Goal: Task Accomplishment & Management: Complete application form

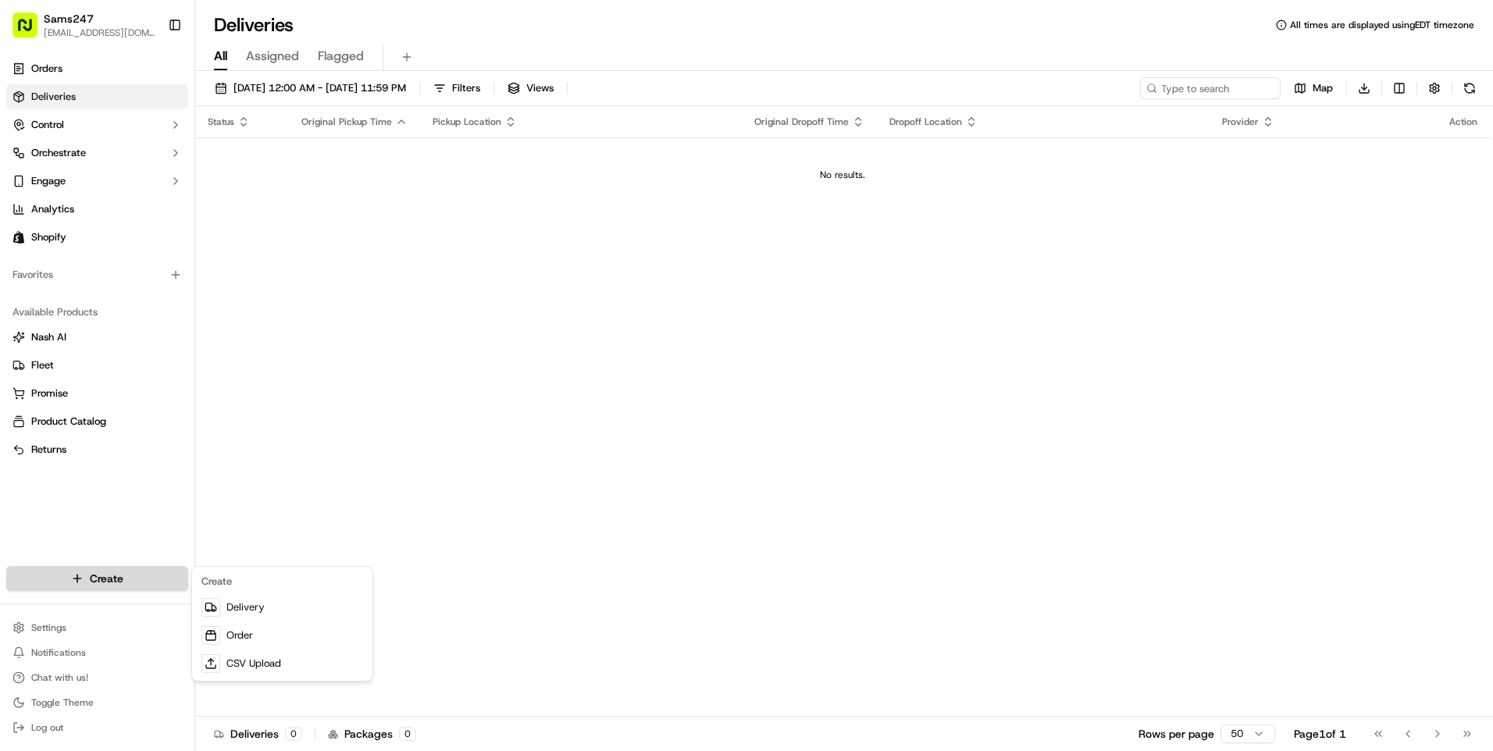
click at [128, 579] on html "Sams247 [EMAIL_ADDRESS][DOMAIN_NAME] Toggle Sidebar Orders Deliveries Control O…" at bounding box center [746, 375] width 1493 height 751
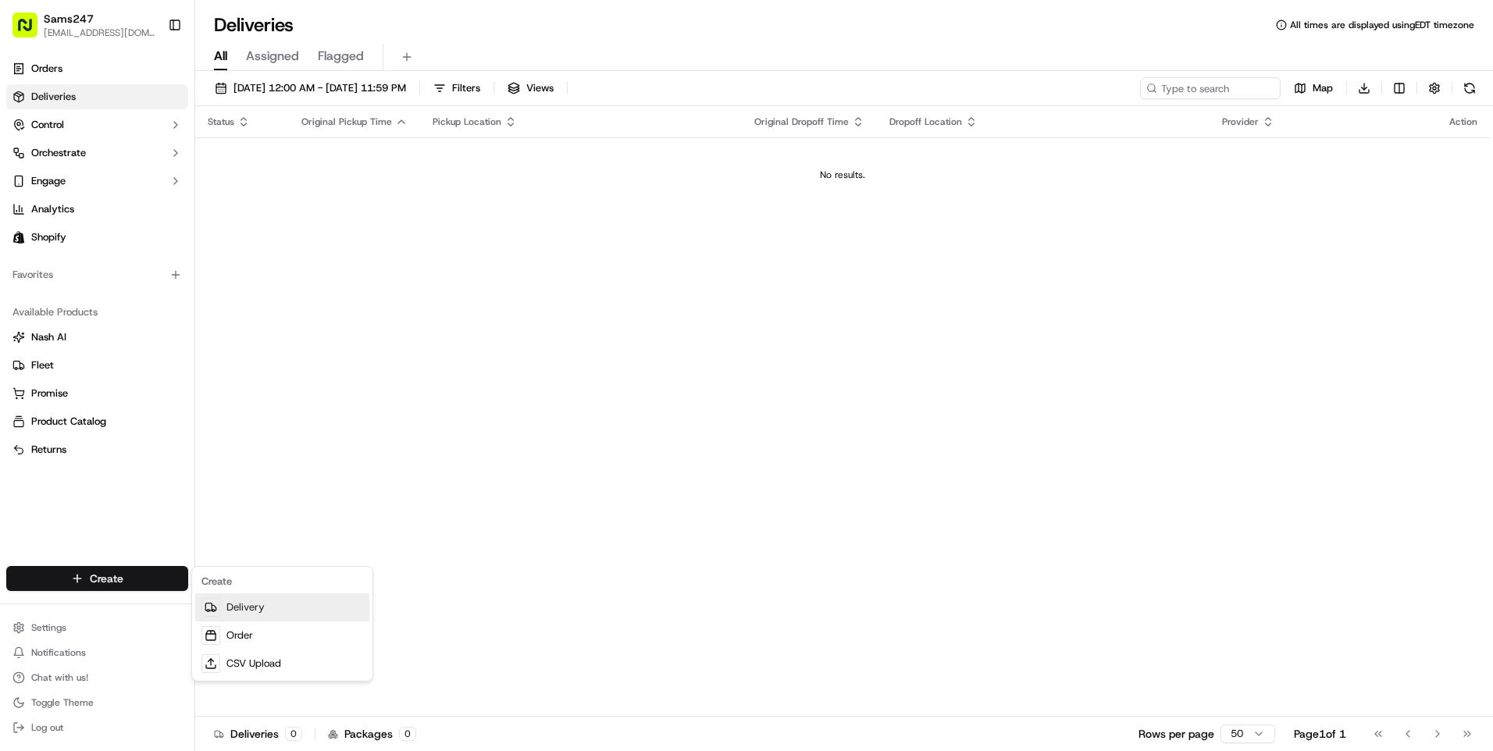
click at [253, 608] on link "Delivery" at bounding box center [282, 607] width 174 height 28
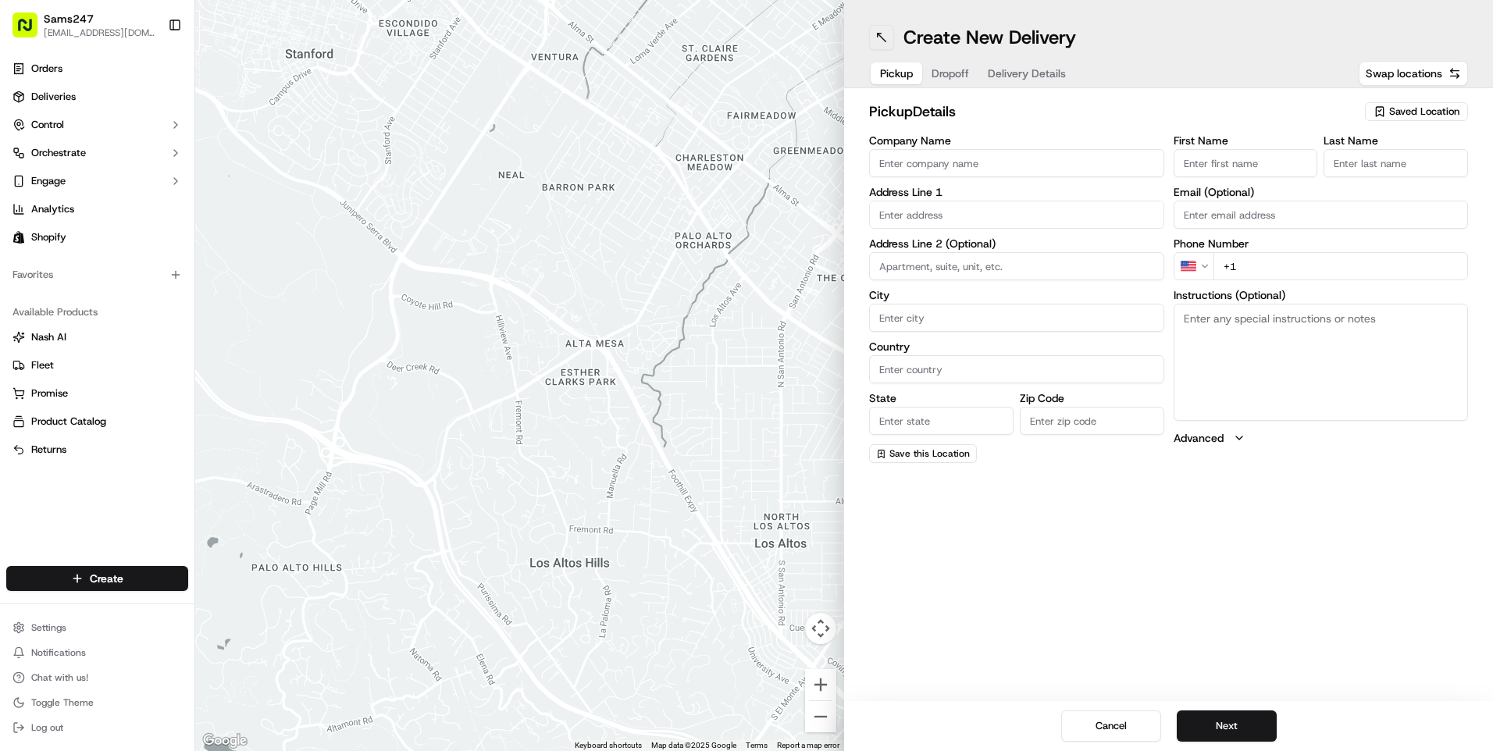
click at [890, 34] on button at bounding box center [881, 37] width 25 height 25
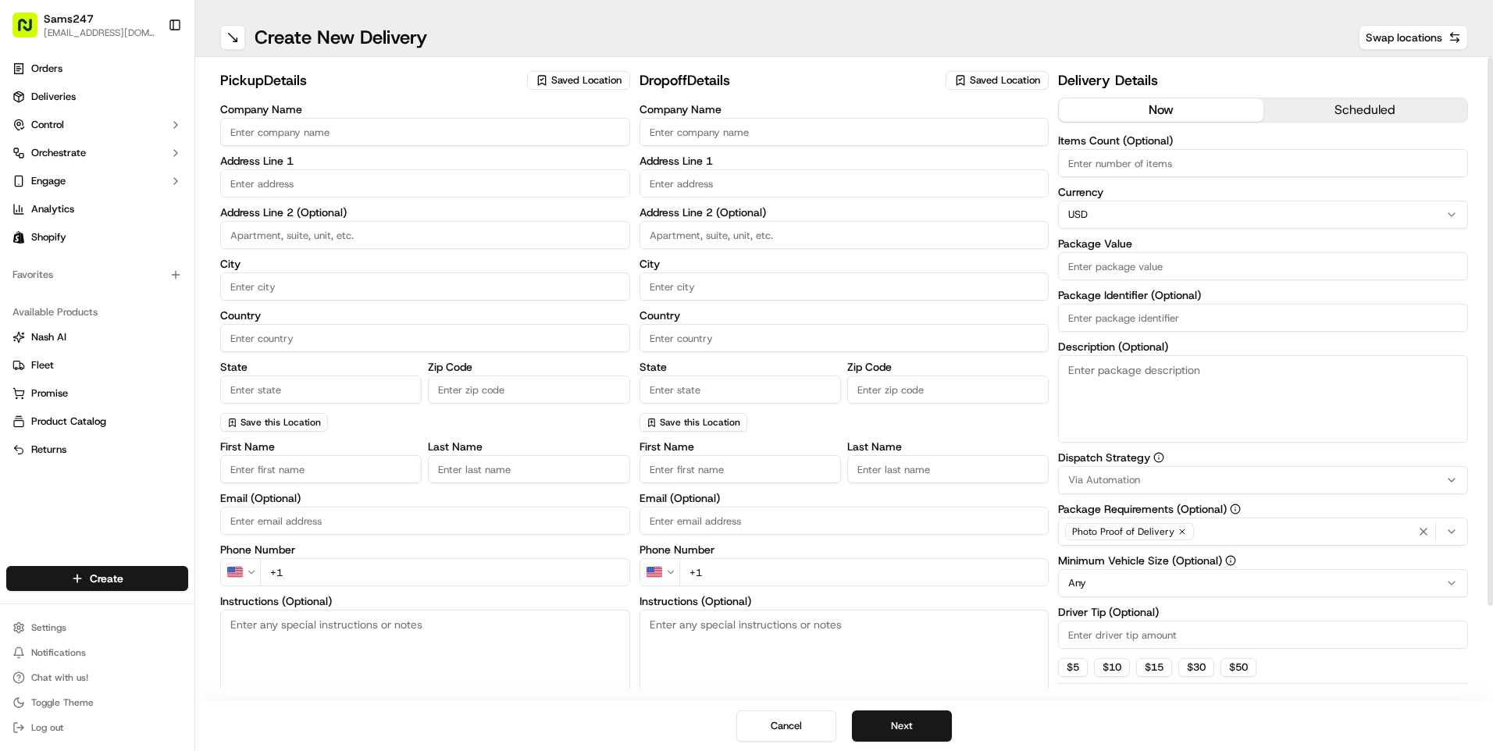
click at [592, 78] on span "Saved Location" at bounding box center [586, 80] width 70 height 14
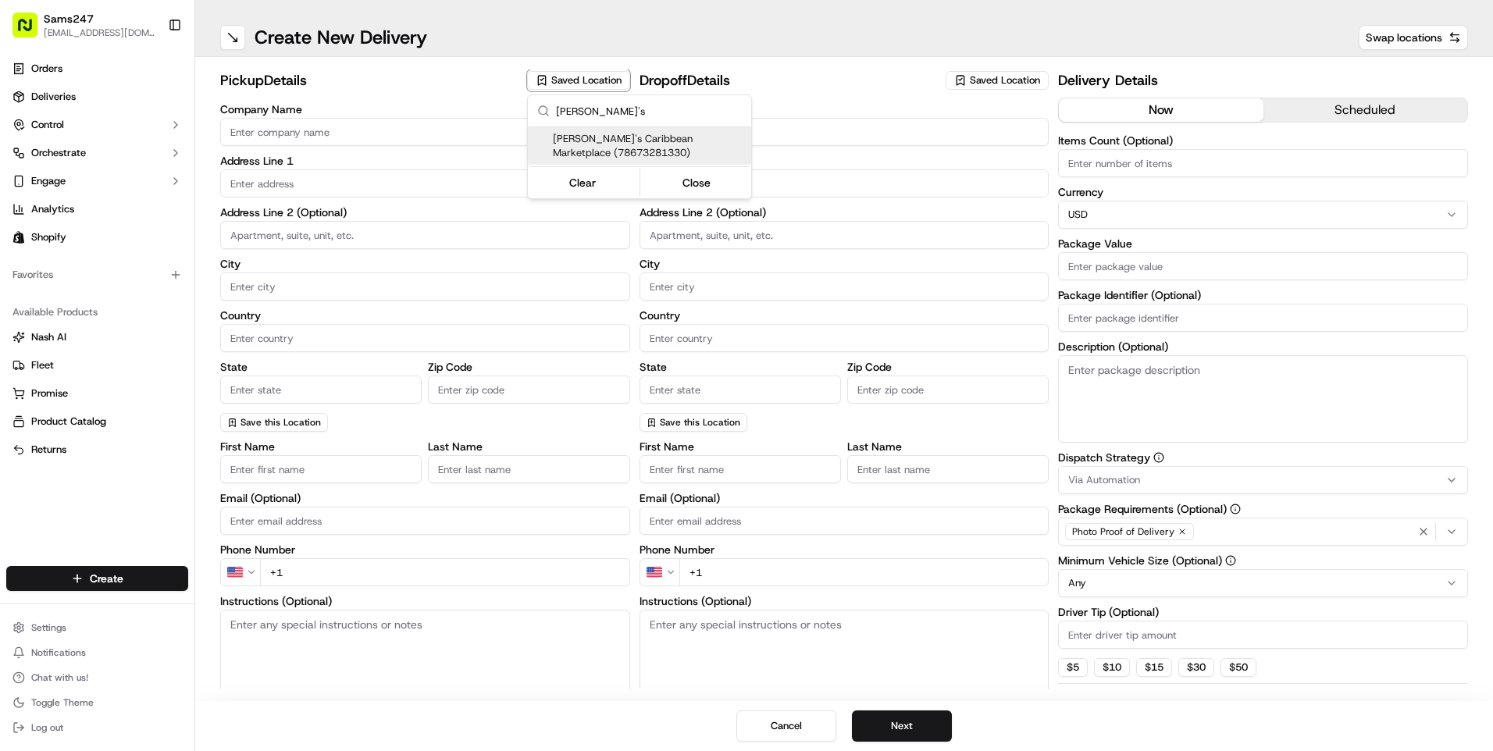
type input "[PERSON_NAME]'s"
click at [608, 144] on span "[PERSON_NAME]'s Caribbean Marketplace (78673281330)" at bounding box center [649, 146] width 192 height 28
type input "[PERSON_NAME]'s Caribbean Marketplace"
type input "[STREET_ADDRESS]"
type input "[GEOGRAPHIC_DATA]"
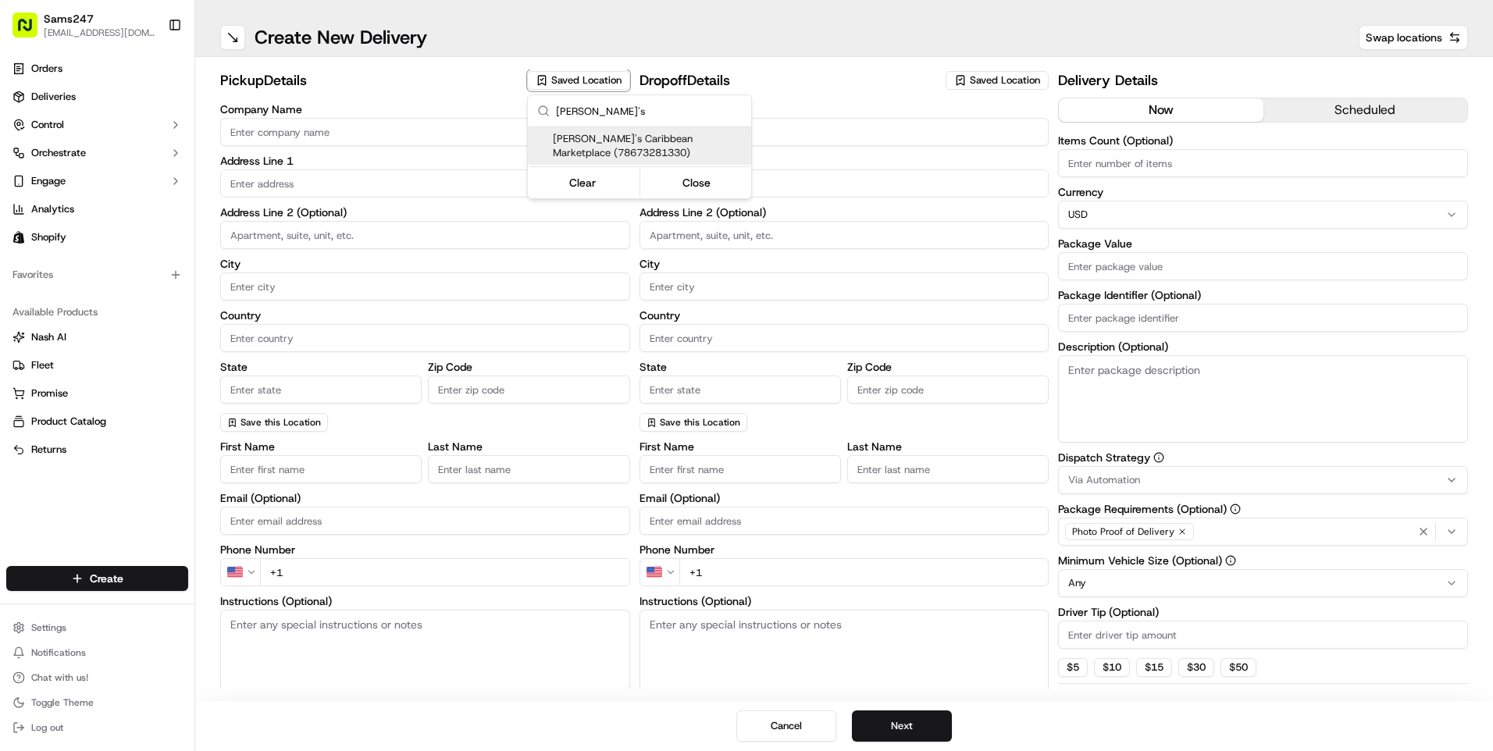
type input "US"
type input "NY"
type input "11552"
type input "[EMAIL_ADDRESS][DOMAIN_NAME]"
type input "[PHONE_NUMBER]"
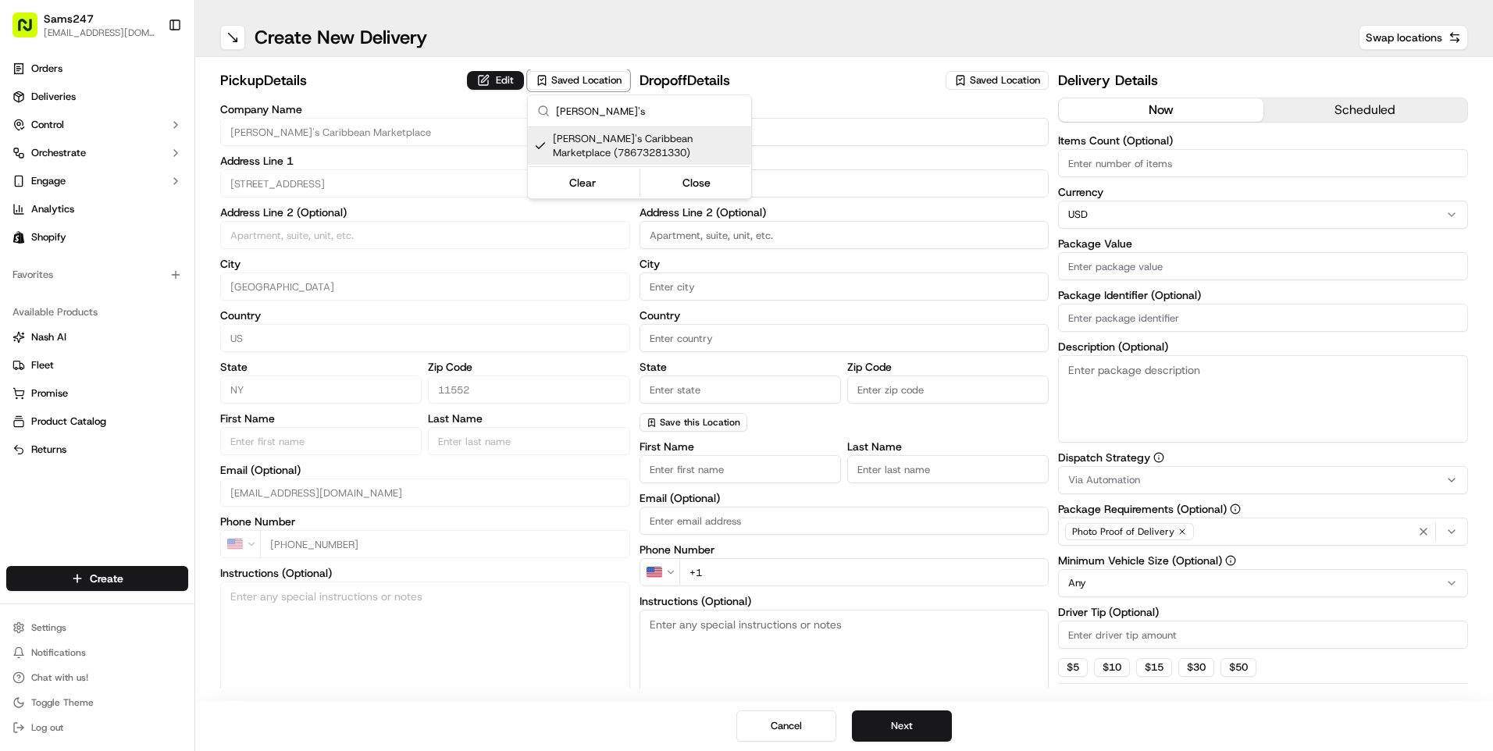
click at [835, 162] on html "Sams247 [EMAIL_ADDRESS][DOMAIN_NAME] Toggle Sidebar Orders Deliveries Control O…" at bounding box center [746, 375] width 1493 height 751
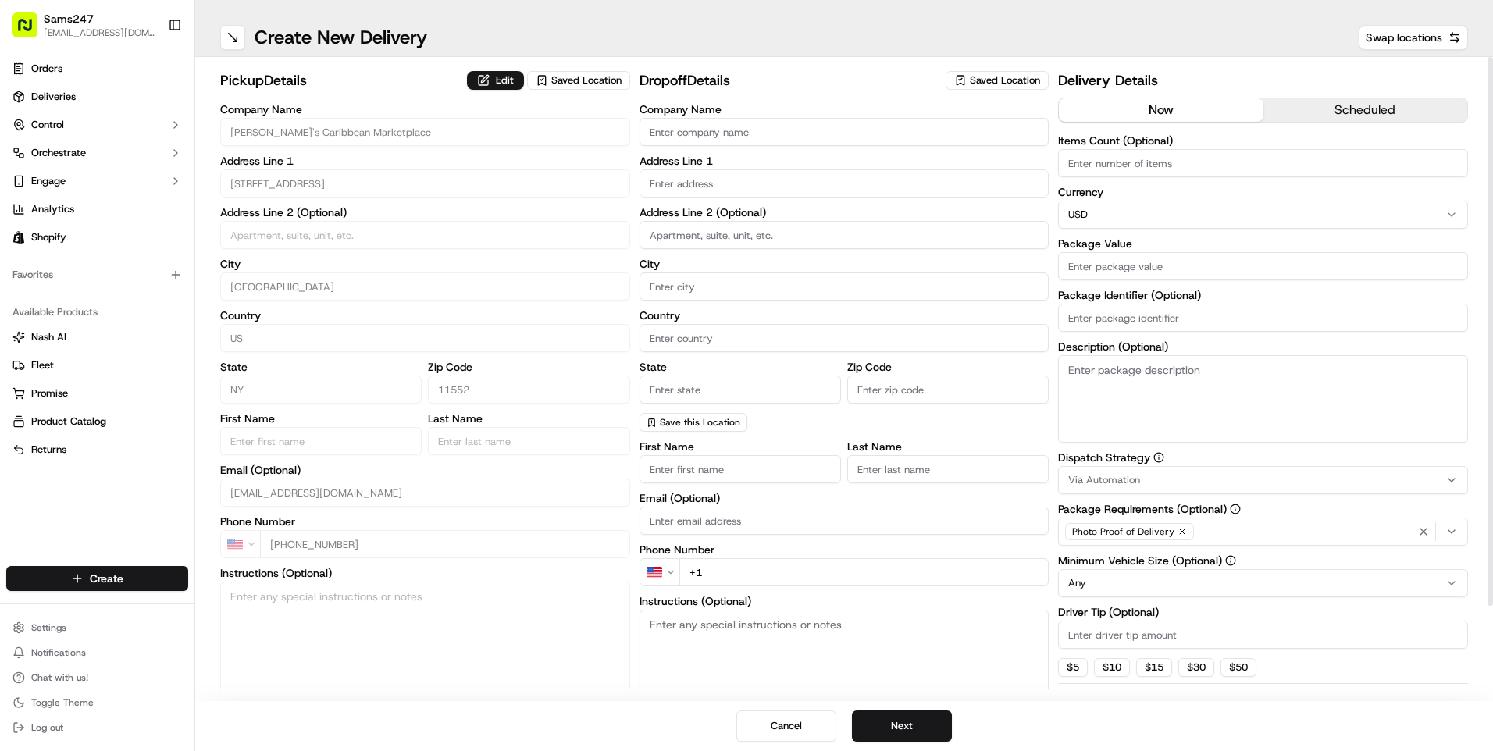
click at [836, 155] on div "Company Name Address Line 1 Address Line 2 (Optional) City Country State Zip Co…" at bounding box center [845, 268] width 410 height 328
click at [849, 125] on input "Company Name" at bounding box center [845, 132] width 410 height 28
type input "c"
type input "[PERSON_NAME]"
click at [832, 184] on input "text" at bounding box center [845, 183] width 410 height 28
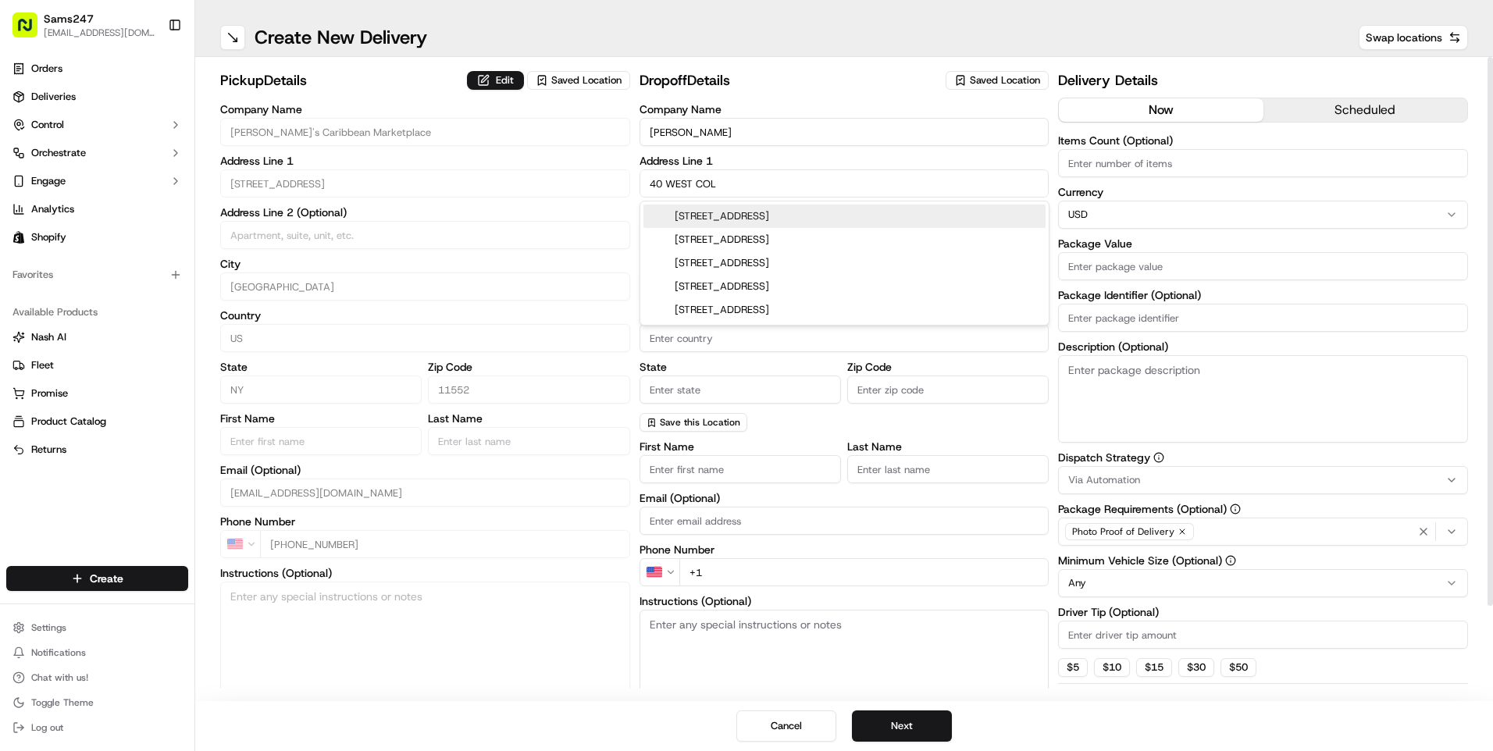
click at [828, 215] on div "[STREET_ADDRESS]" at bounding box center [844, 216] width 402 height 23
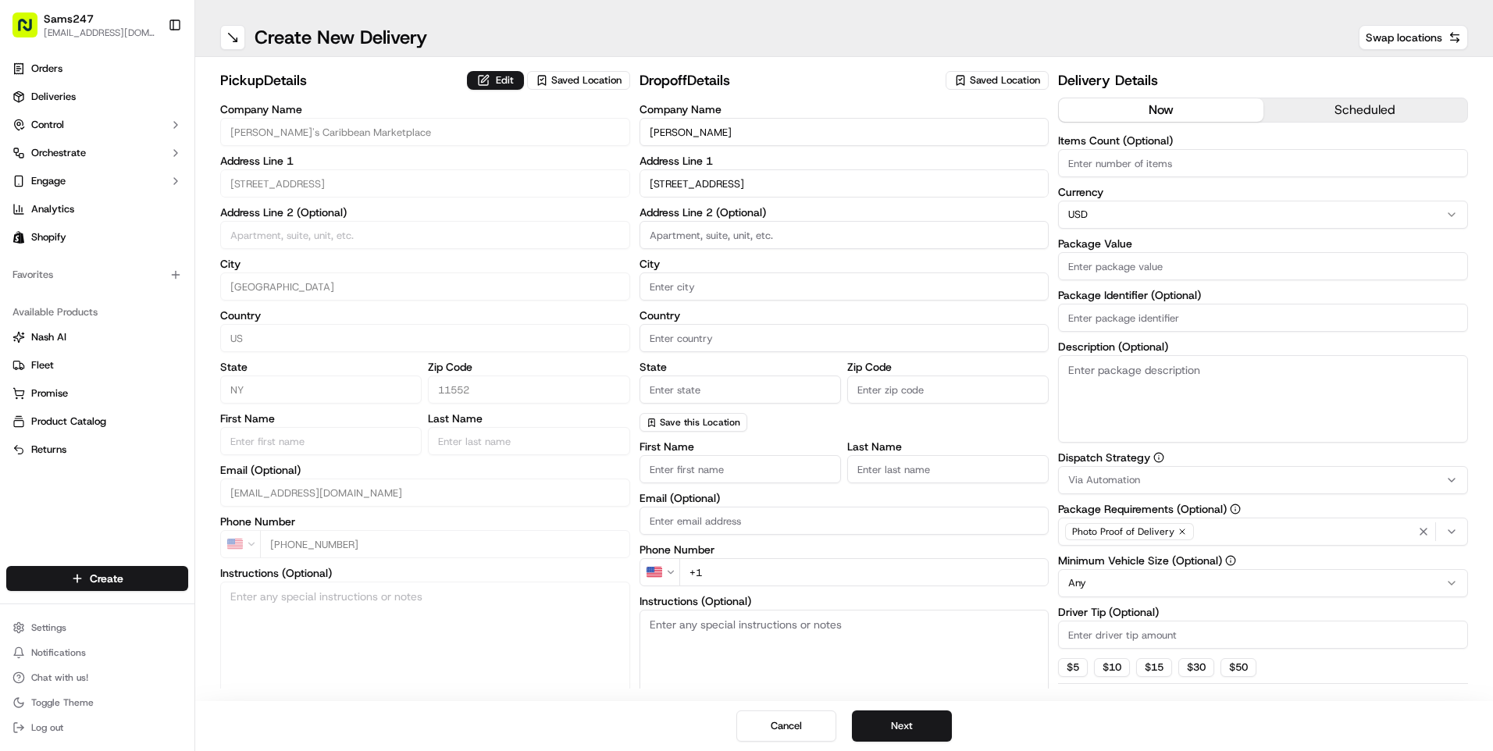
type input "[GEOGRAPHIC_DATA], [STREET_ADDRESS]"
type input "Hempstead"
type input "[GEOGRAPHIC_DATA]"
type input "NY"
type input "11550"
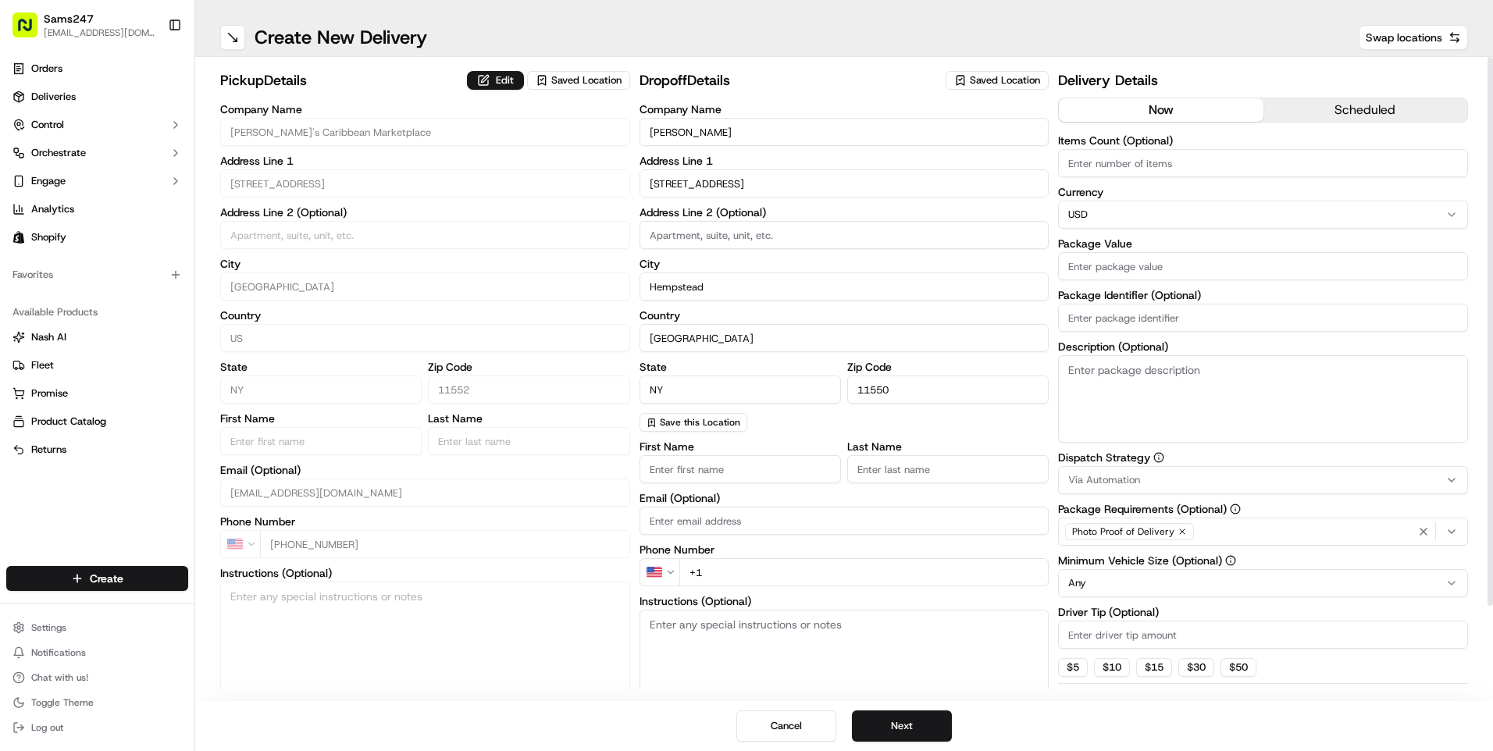
type input "[STREET_ADDRESS]"
click at [761, 238] on input at bounding box center [845, 235] width 410 height 28
type input "APT 332"
click at [906, 258] on div "Company Name [PERSON_NAME] Address Line [STREET_ADDRESS][US_STATE] Save this Lo…" at bounding box center [845, 268] width 410 height 328
click at [980, 81] on span "Saved Location" at bounding box center [1005, 80] width 70 height 14
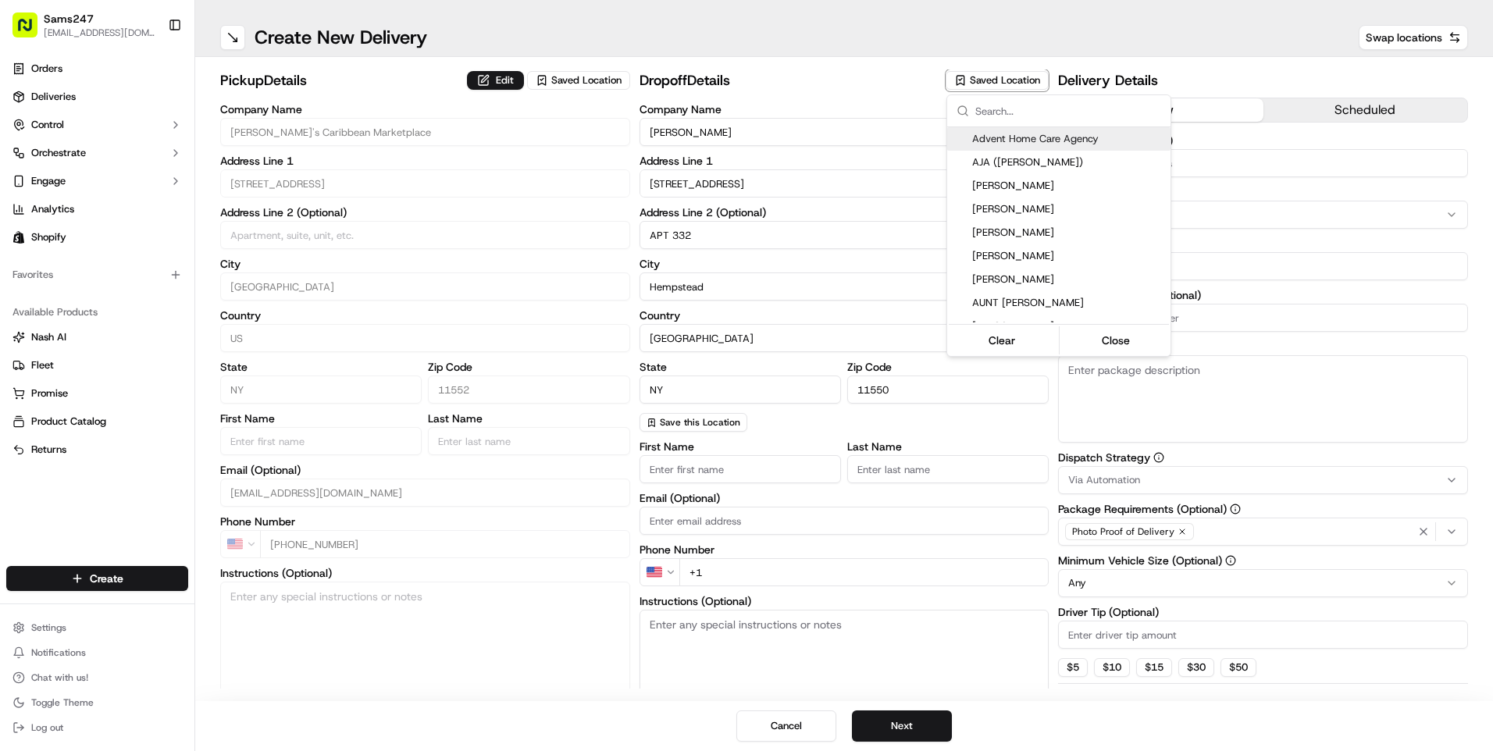
click at [850, 68] on html "Sams247 [EMAIL_ADDRESS][DOMAIN_NAME] Toggle Sidebar Orders Deliveries Control O…" at bounding box center [746, 375] width 1493 height 751
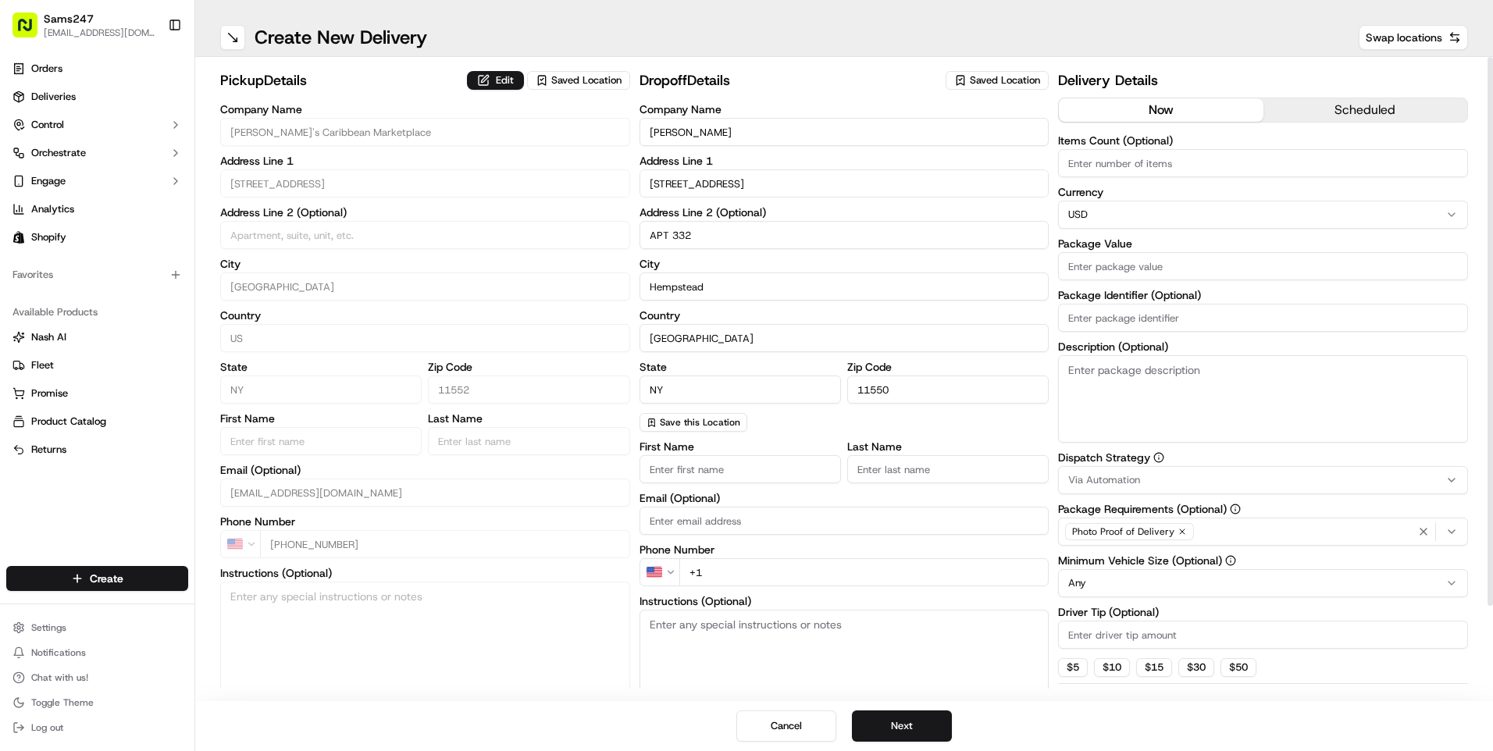
drag, startPoint x: 705, startPoint y: 462, endPoint x: 713, endPoint y: 464, distance: 8.0
click at [705, 462] on input "First Name" at bounding box center [740, 469] width 201 height 28
type input "[PERSON_NAME]"
click at [904, 444] on label "Last Name" at bounding box center [947, 446] width 201 height 11
click at [904, 455] on input "Last Name" at bounding box center [947, 469] width 201 height 28
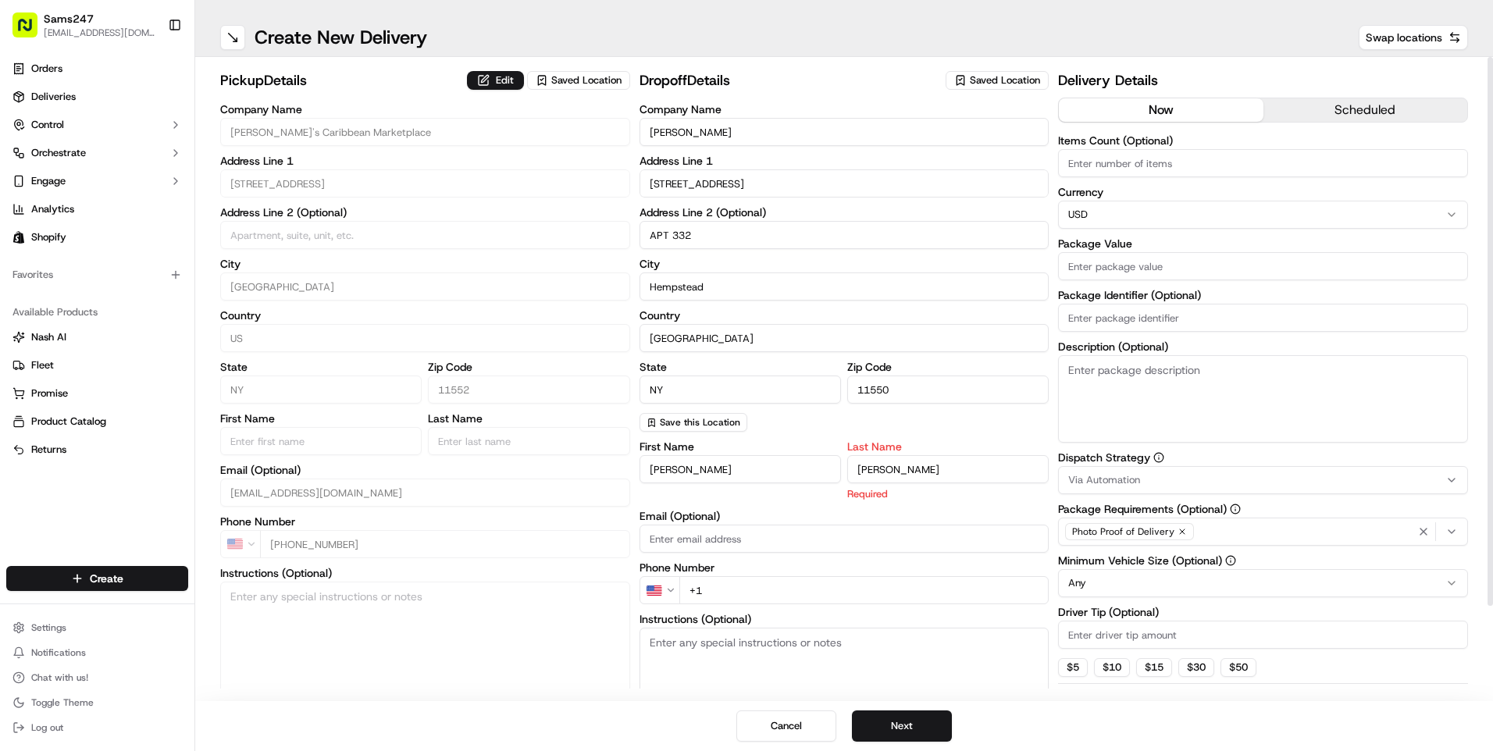
type input "[PERSON_NAME]"
click at [914, 410] on div "Company Name [PERSON_NAME] Address Line [STREET_ADDRESS][US_STATE] Save this Lo…" at bounding box center [845, 268] width 410 height 328
click at [759, 569] on input "+1" at bounding box center [864, 572] width 370 height 28
type input "[PHONE_NUMBER]"
click at [811, 237] on input "APT 332" at bounding box center [845, 235] width 410 height 28
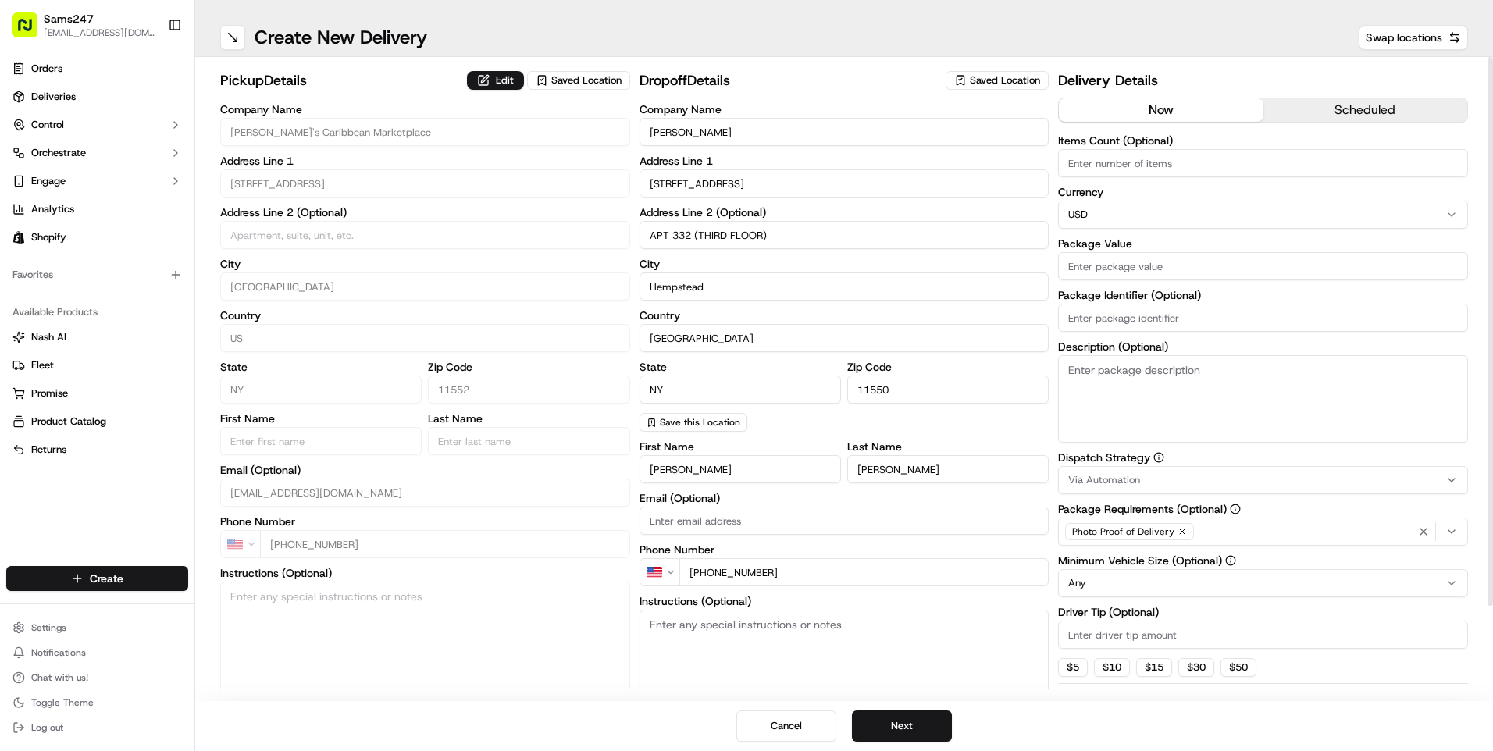
type input "APT 332 (THIRD FLOOR)"
click at [792, 251] on div "Company Name [PERSON_NAME] Address Line [STREET_ADDRESS] Address Line 2 (Option…" at bounding box center [845, 268] width 410 height 328
click at [719, 414] on button "Save this Location" at bounding box center [694, 422] width 108 height 19
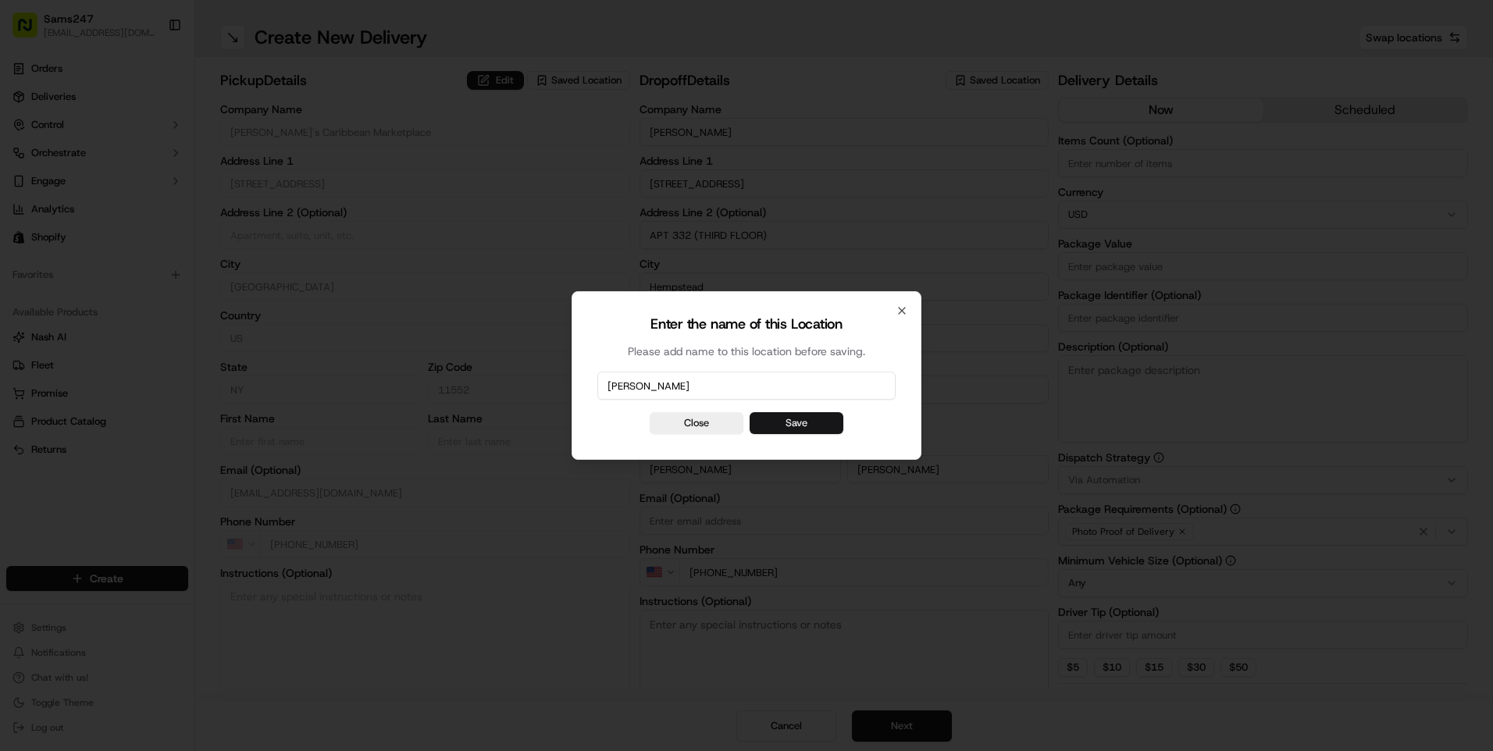
click at [789, 419] on button "Save" at bounding box center [797, 423] width 94 height 22
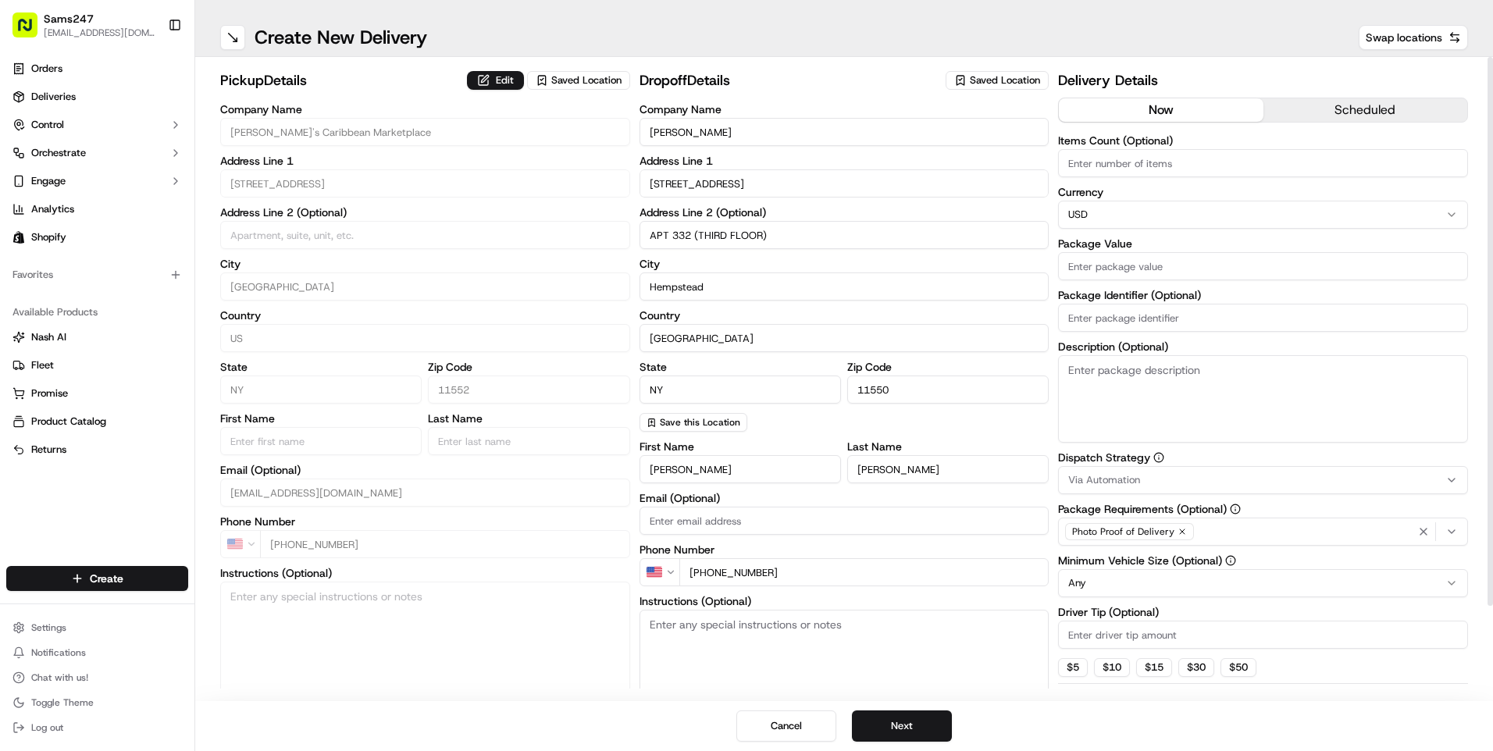
click at [1110, 158] on input "Items Count (Optional)" at bounding box center [1263, 163] width 410 height 28
type input "1"
click at [1189, 256] on input "Package Value" at bounding box center [1263, 266] width 410 height 28
type input "40"
click at [1160, 641] on input "Driver Tip (Optional)" at bounding box center [1263, 635] width 410 height 28
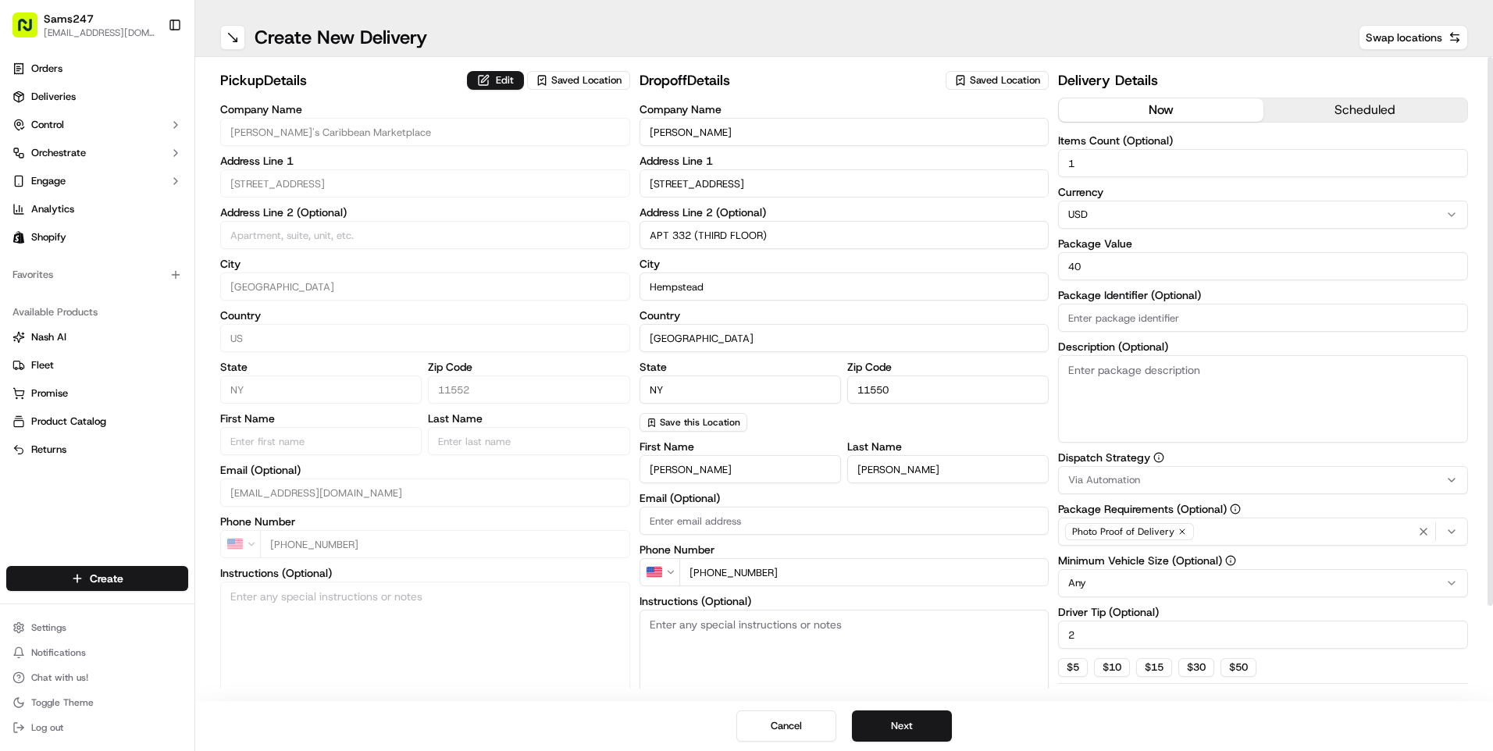
type input "2"
click at [1200, 380] on textarea "Description (Optional)" at bounding box center [1263, 398] width 410 height 87
click at [899, 733] on button "Next" at bounding box center [902, 726] width 100 height 31
click at [899, 718] on button "Next" at bounding box center [902, 726] width 100 height 31
click at [920, 717] on button "Submit" at bounding box center [902, 726] width 100 height 31
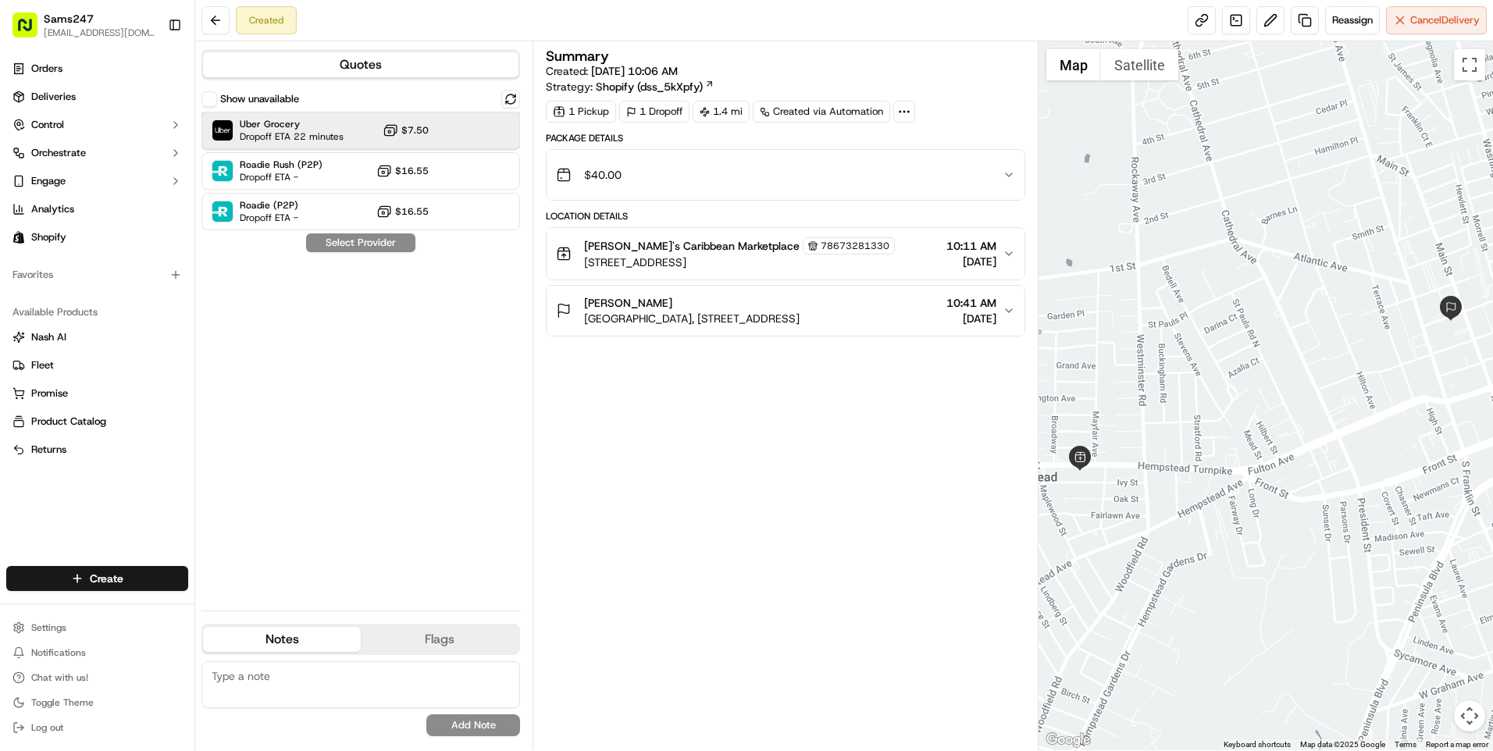
click at [477, 129] on div at bounding box center [472, 130] width 19 height 19
click at [382, 239] on button "Assign Provider" at bounding box center [360, 242] width 111 height 19
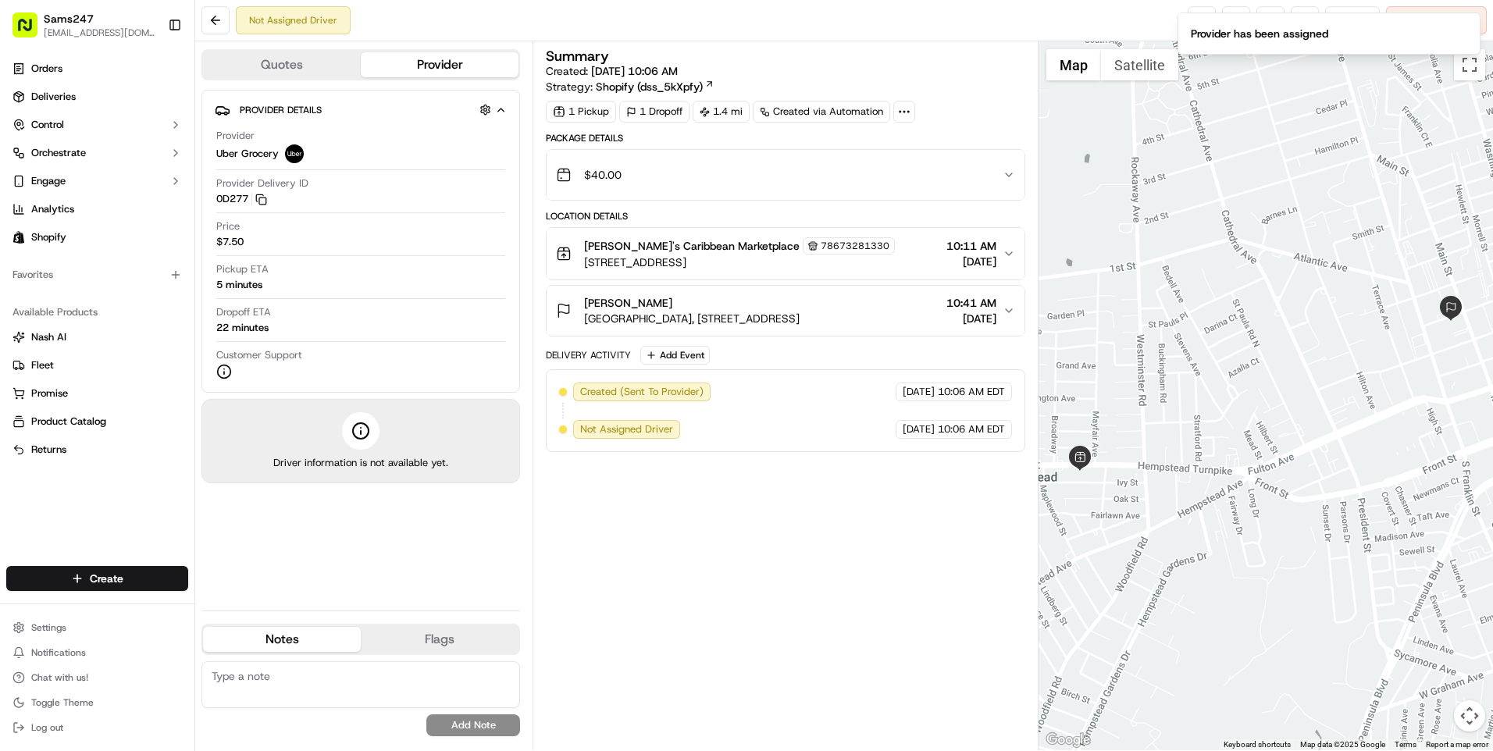
click at [761, 308] on div "[PERSON_NAME]" at bounding box center [692, 303] width 216 height 16
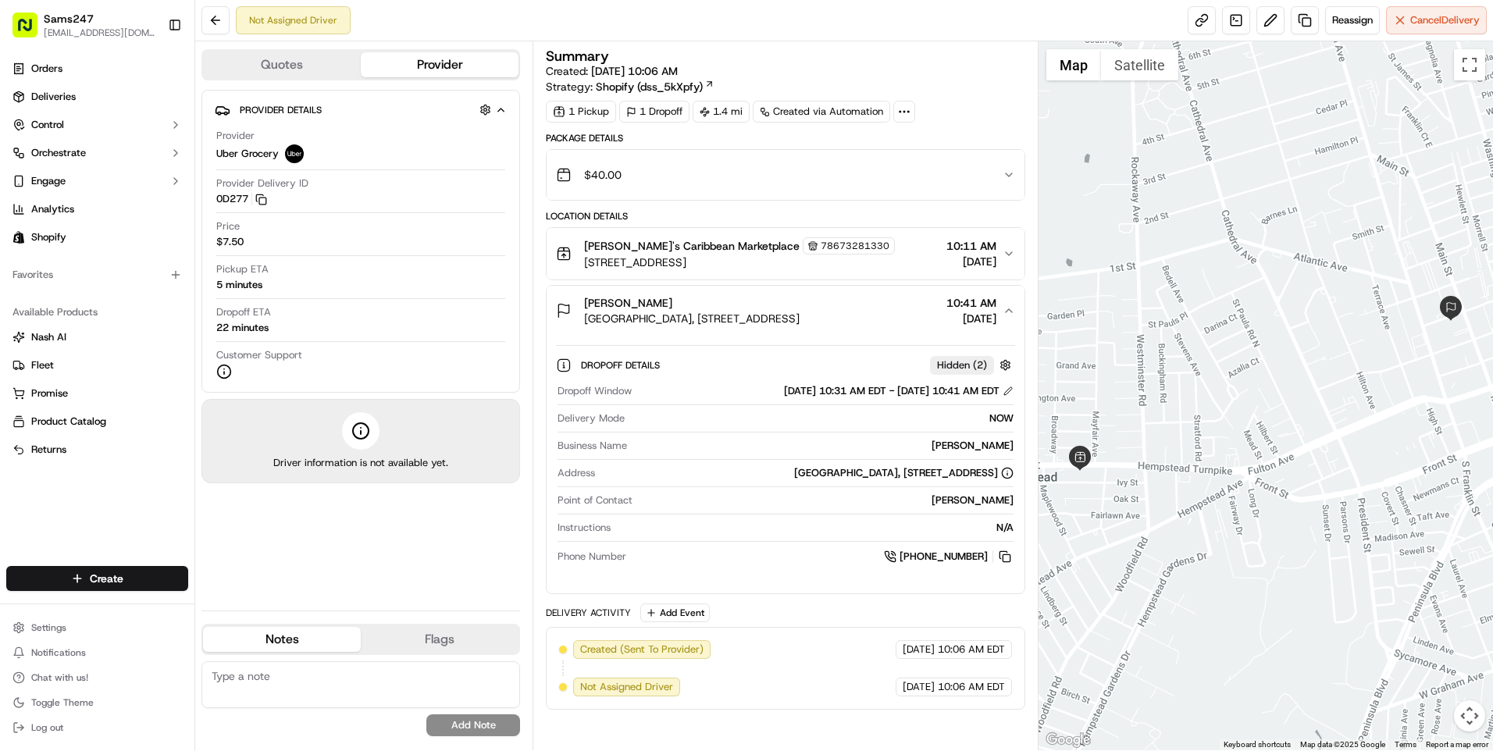
click at [800, 323] on span "[GEOGRAPHIC_DATA], [STREET_ADDRESS]" at bounding box center [692, 319] width 216 height 16
click at [800, 322] on span "[GEOGRAPHIC_DATA], [STREET_ADDRESS]" at bounding box center [692, 319] width 216 height 16
click at [800, 316] on span "[GEOGRAPHIC_DATA], [STREET_ADDRESS]" at bounding box center [692, 319] width 216 height 16
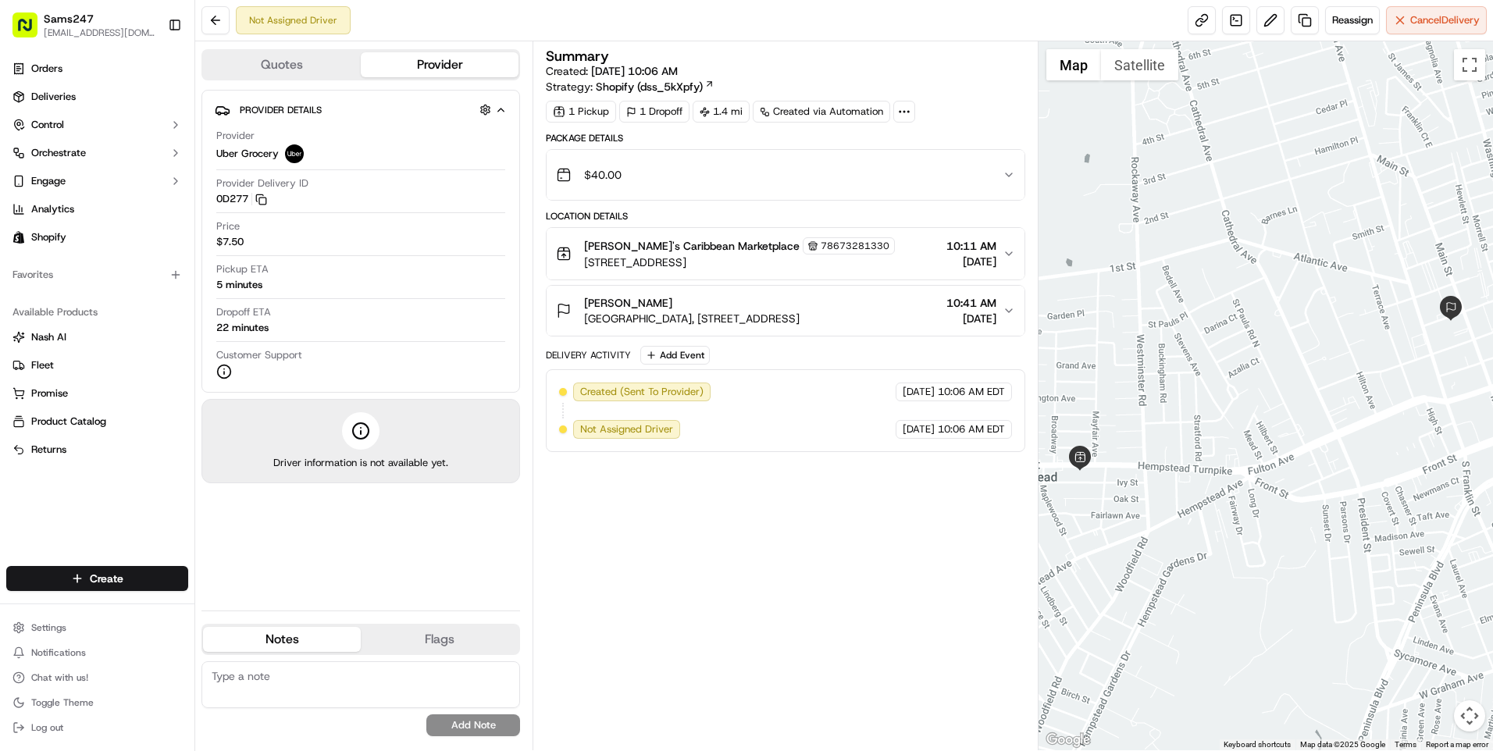
click at [800, 316] on span "[GEOGRAPHIC_DATA], [STREET_ADDRESS]" at bounding box center [692, 319] width 216 height 16
click at [362, 532] on div "Provider Details Hidden ( 2 ) Provider Uber Grocery Provider Delivery ID 0D277 …" at bounding box center [360, 344] width 319 height 508
click at [863, 258] on span "[STREET_ADDRESS]" at bounding box center [739, 263] width 311 height 16
